Goal: Task Accomplishment & Management: Use online tool/utility

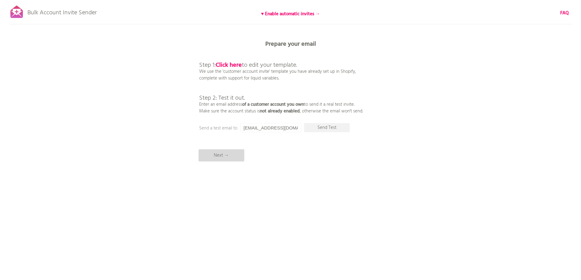
click at [224, 154] on p "Next →" at bounding box center [221, 155] width 46 height 12
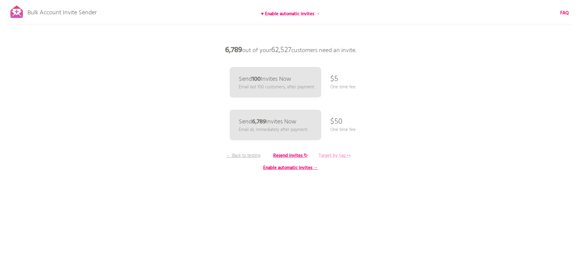
click at [339, 155] on b "Target by tag ↦" at bounding box center [334, 155] width 32 height 7
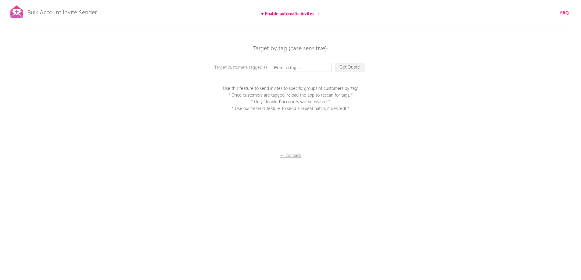
click at [291, 70] on input "text" at bounding box center [301, 67] width 61 height 9
type input "P1EE"
click at [352, 68] on p "Get Quote" at bounding box center [349, 67] width 30 height 9
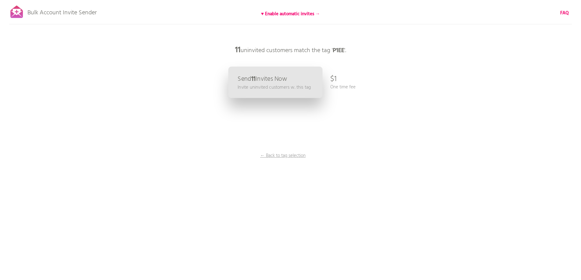
click at [298, 78] on link "Send 11 Invites Now Invite uninvited customers w. this tag" at bounding box center [275, 82] width 94 height 31
